Goal: Task Accomplishment & Management: Manage account settings

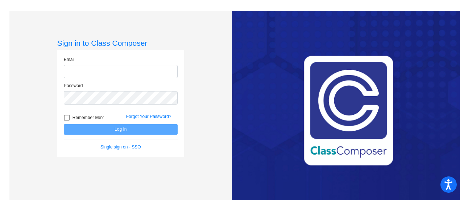
click at [110, 69] on input "email" at bounding box center [121, 71] width 114 height 13
click at [114, 64] on div "Email [EMAIL_ADDRESS][DOMAIN_NAME]" at bounding box center [121, 67] width 114 height 22
drag, startPoint x: 114, startPoint y: 64, endPoint x: 110, endPoint y: 70, distance: 7.2
click at [114, 65] on div "Email [EMAIL_ADDRESS][DOMAIN_NAME]" at bounding box center [121, 67] width 114 height 22
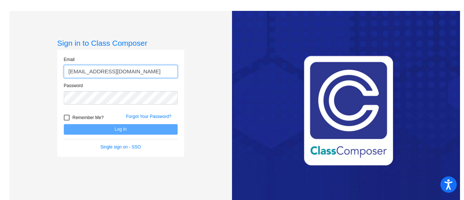
click at [109, 70] on input "[EMAIL_ADDRESS][DOMAIN_NAME]" at bounding box center [121, 71] width 114 height 13
click at [109, 70] on input "arodeberg@gmail.com" at bounding box center [121, 71] width 114 height 13
type input "ahaff@montevideoschools.org"
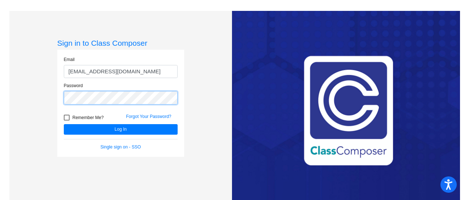
click at [64, 124] on button "Log In" at bounding box center [121, 129] width 114 height 11
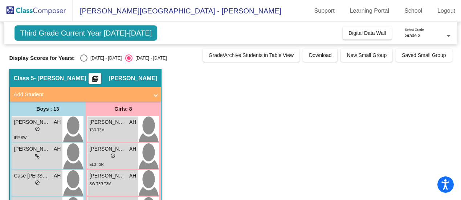
click at [81, 58] on div "Select an option" at bounding box center [83, 57] width 7 height 7
click at [83, 62] on input "2024 - 2025" at bounding box center [83, 62] width 0 height 0
radio input "true"
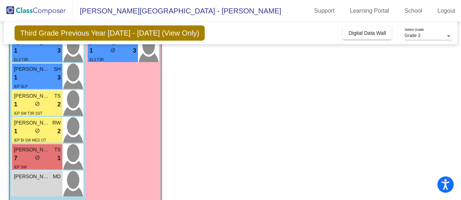
scroll to position [277, 0]
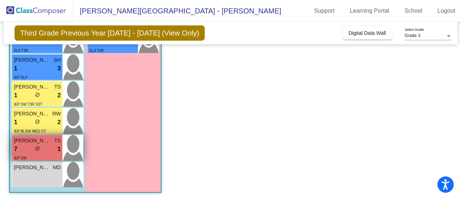
click at [49, 145] on div "7 lock do_not_disturb_alt 1" at bounding box center [37, 148] width 47 height 9
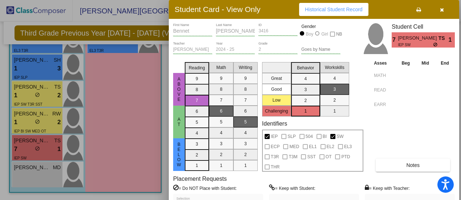
scroll to position [0, 0]
click at [383, 164] on button "Notes" at bounding box center [412, 164] width 74 height 13
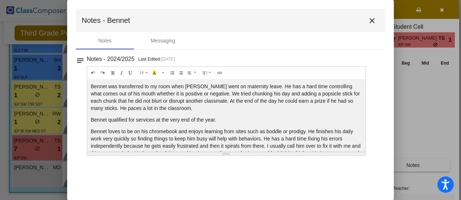
scroll to position [20, 0]
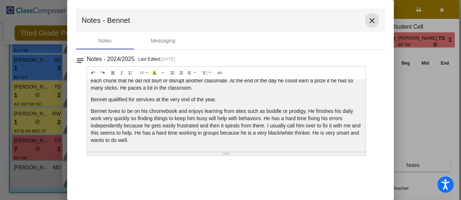
click at [367, 20] on button "close" at bounding box center [372, 20] width 15 height 15
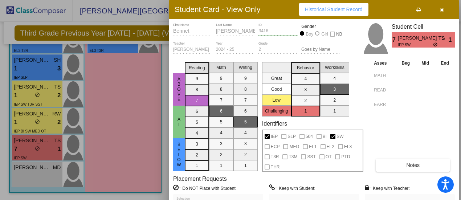
click at [44, 178] on div at bounding box center [230, 100] width 461 height 200
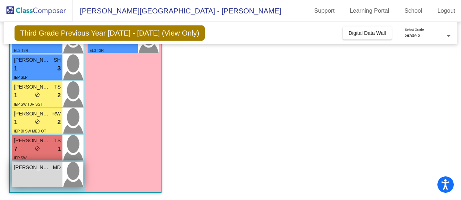
click at [45, 177] on div "Esteban Ortiz MD lock do_not_disturb_alt" at bounding box center [37, 174] width 50 height 25
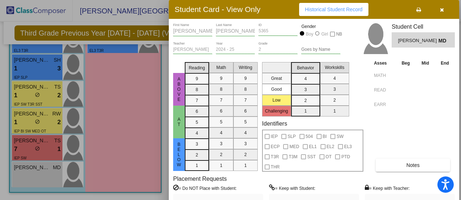
click at [412, 162] on span "Notes" at bounding box center [412, 165] width 13 height 6
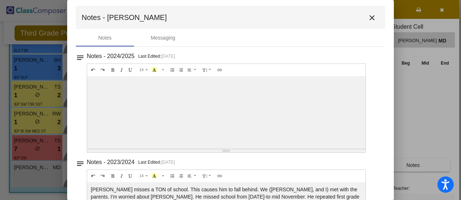
scroll to position [0, 0]
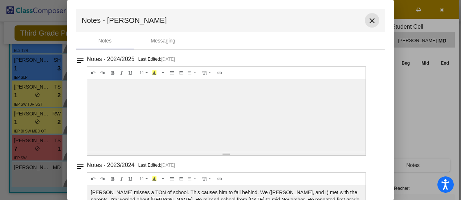
click at [367, 21] on mat-icon "close" at bounding box center [371, 20] width 9 height 9
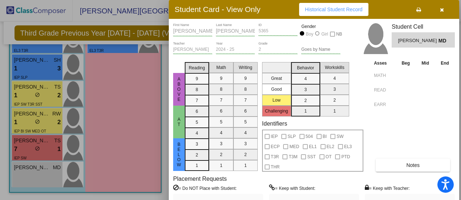
click at [441, 7] on span "button" at bounding box center [442, 10] width 4 height 6
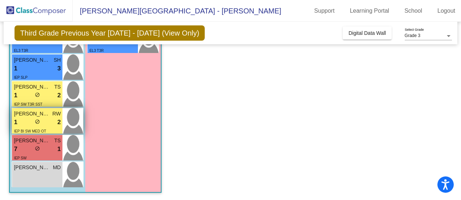
click at [49, 118] on div "1 lock do_not_disturb_alt 2" at bounding box center [37, 122] width 47 height 9
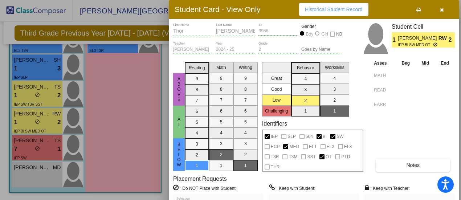
click at [390, 170] on button "Notes" at bounding box center [412, 164] width 74 height 13
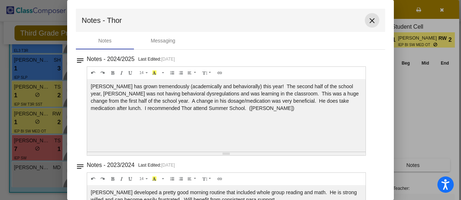
click at [371, 20] on mat-icon "close" at bounding box center [371, 20] width 9 height 9
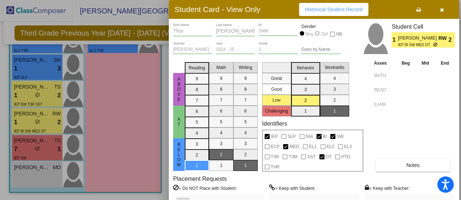
click at [440, 7] on span "button" at bounding box center [442, 10] width 4 height 6
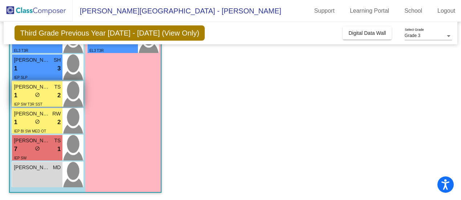
click at [35, 87] on span "Quinton Koenen" at bounding box center [32, 87] width 36 height 8
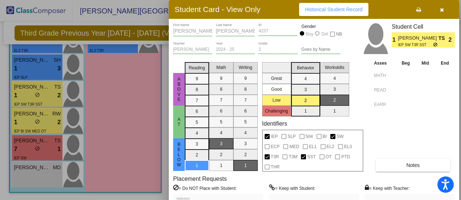
click at [391, 165] on button "Notes" at bounding box center [412, 164] width 74 height 13
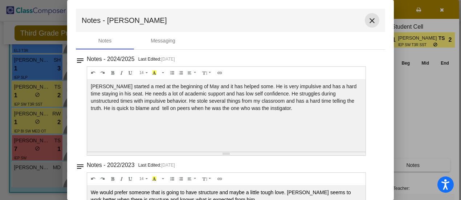
click at [367, 18] on mat-icon "close" at bounding box center [371, 20] width 9 height 9
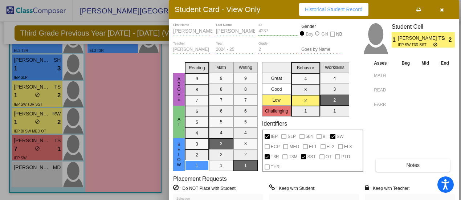
click at [440, 10] on icon "button" at bounding box center [442, 9] width 4 height 5
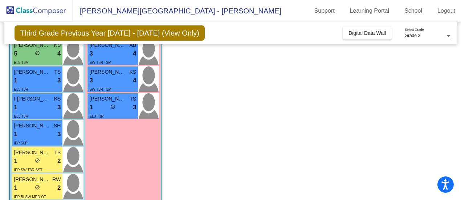
scroll to position [204, 0]
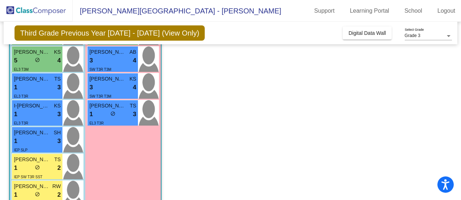
click at [259, 110] on app-classroom "Class 5 - Haff picture_as_pdf Ashley Haff Add Student First Name Last Name Stud…" at bounding box center [230, 69] width 442 height 408
